Goal: Task Accomplishment & Management: Manage account settings

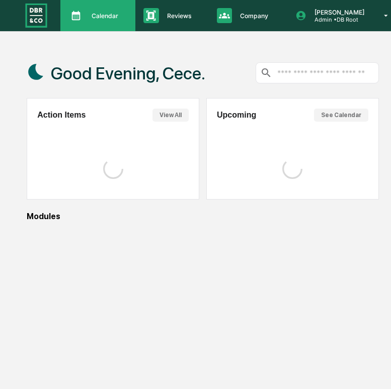
click at [108, 27] on div "Calendar Manage Tasks" at bounding box center [97, 15] width 75 height 31
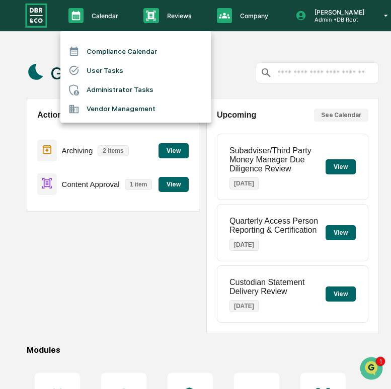
click at [349, 30] on div at bounding box center [195, 194] width 391 height 389
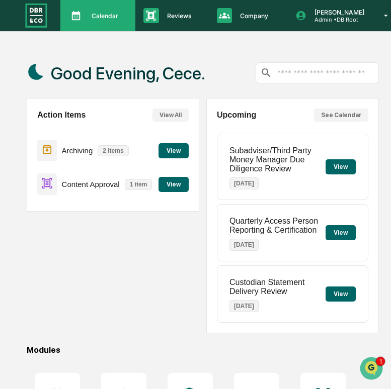
click at [81, 15] on icon at bounding box center [75, 15] width 15 height 15
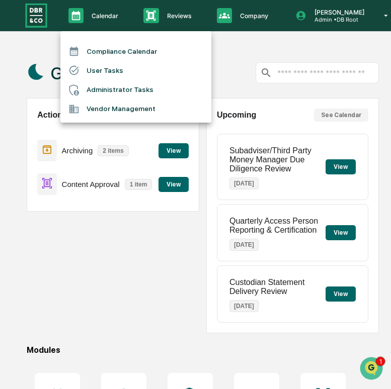
click at [108, 67] on li "User Tasks" at bounding box center [135, 70] width 151 height 19
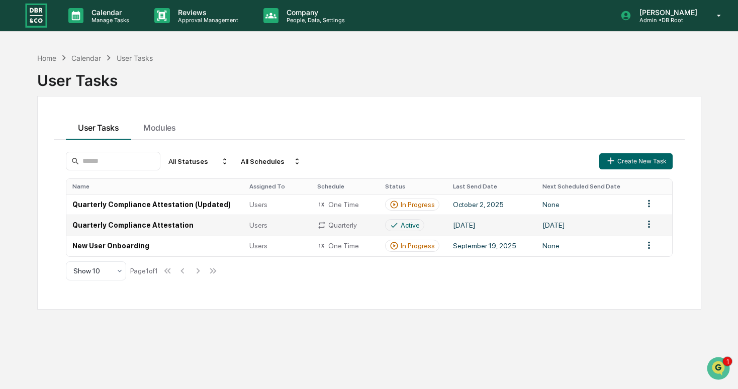
click at [390, 223] on td "[DATE]" at bounding box center [587, 225] width 101 height 21
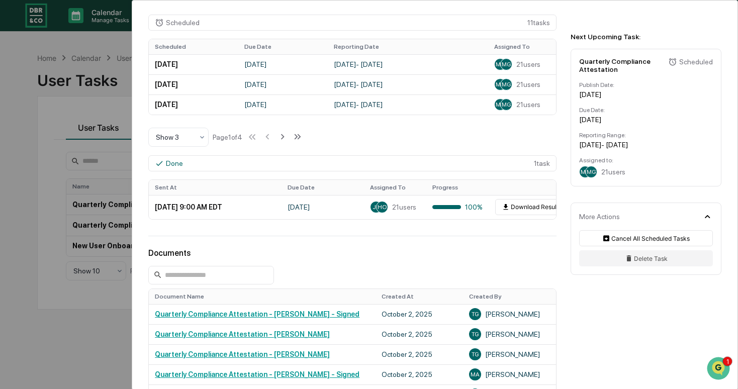
scroll to position [429, 0]
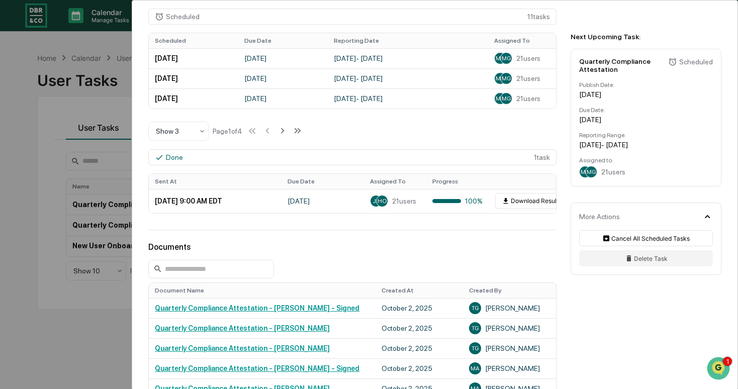
click at [32, 176] on div "User Tasks Quarterly Compliance Attestation Quarterly Compliance Attestation Ac…" at bounding box center [369, 194] width 738 height 389
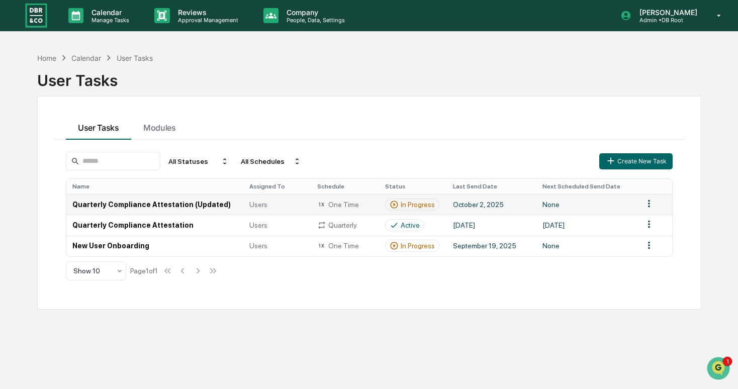
click at [390, 199] on td "None" at bounding box center [587, 204] width 101 height 21
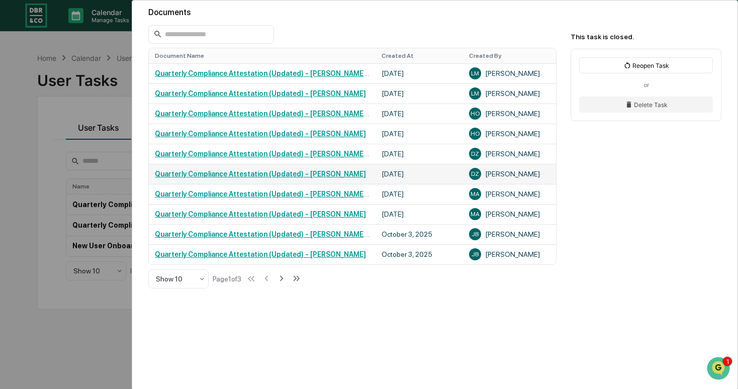
scroll to position [510, 0]
click at [284, 282] on icon at bounding box center [282, 279] width 4 height 6
click at [287, 284] on icon at bounding box center [282, 278] width 11 height 11
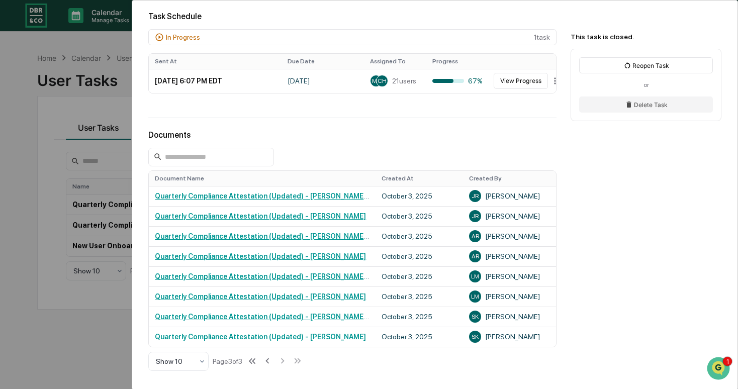
scroll to position [367, 0]
click at [76, 192] on div "User Tasks Quarterly Compliance Attestation (Updated) Quarterly Compliance Atte…" at bounding box center [369, 194] width 738 height 389
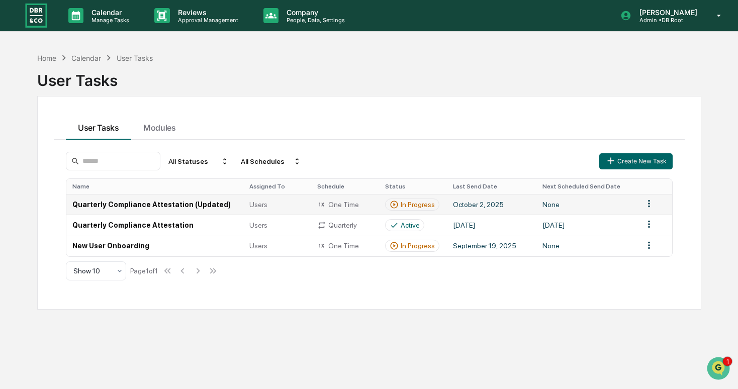
click at [120, 200] on td "Quarterly Compliance Attestation (Updated)" at bounding box center [154, 204] width 177 height 21
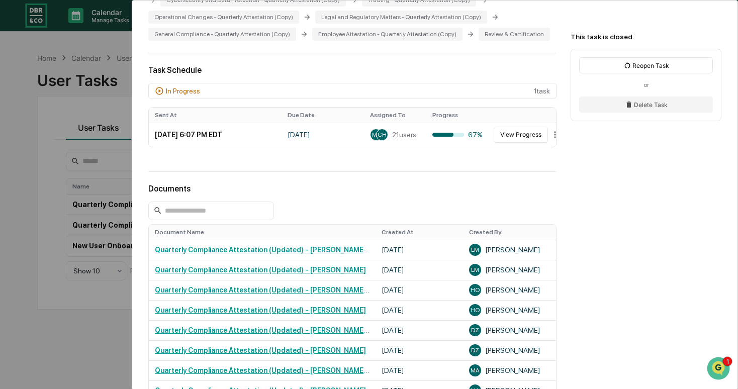
scroll to position [357, 0]
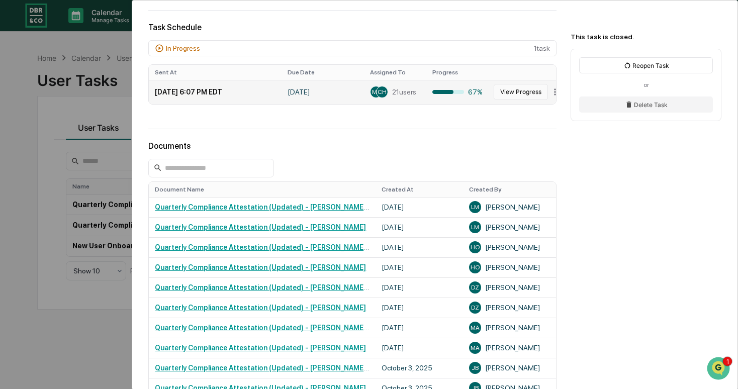
click at [390, 100] on button "View Progress" at bounding box center [521, 92] width 54 height 16
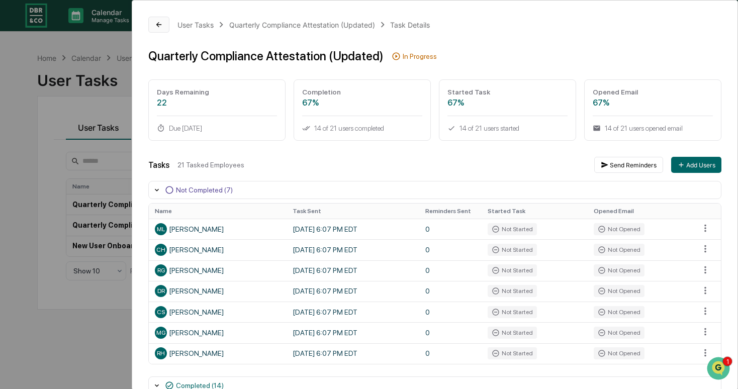
click at [161, 30] on button at bounding box center [158, 25] width 21 height 16
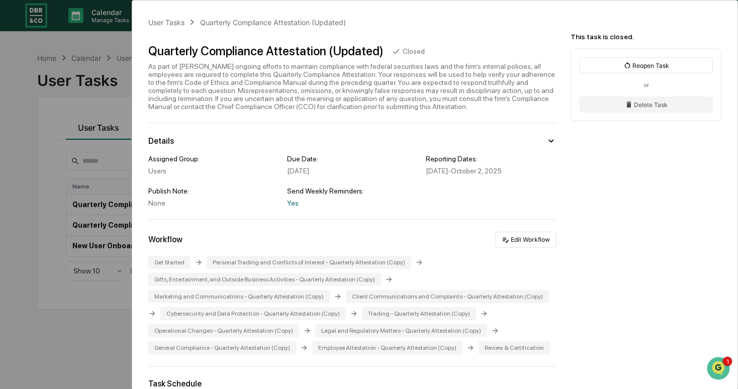
click at [58, 98] on div "User Tasks Quarterly Compliance Attestation (Updated) Quarterly Compliance Atte…" at bounding box center [369, 194] width 738 height 389
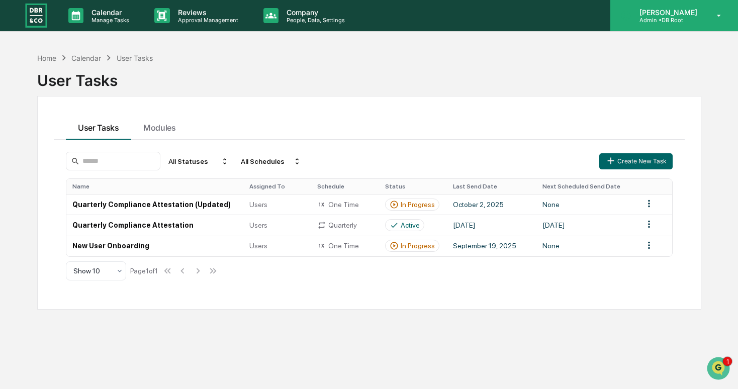
click at [390, 8] on p "[PERSON_NAME]" at bounding box center [667, 12] width 71 height 9
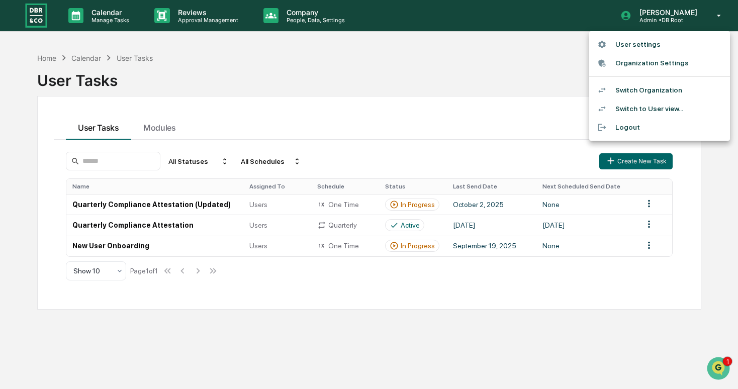
click at [390, 105] on li "Switch to User view..." at bounding box center [659, 109] width 141 height 19
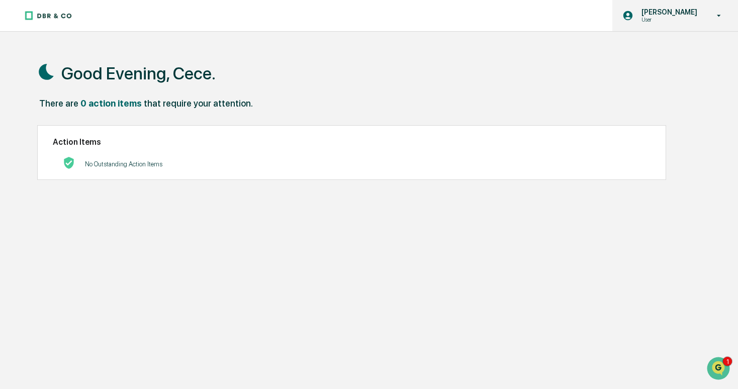
click at [390, 12] on p "[PERSON_NAME]" at bounding box center [668, 12] width 69 height 8
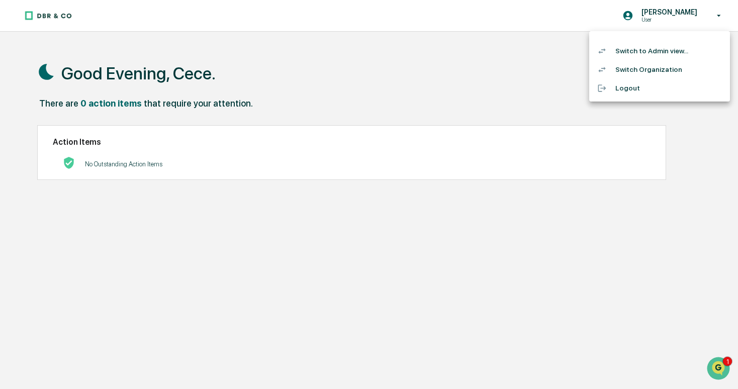
click at [390, 71] on li "Switch Organization" at bounding box center [659, 69] width 141 height 19
